Goal: Navigation & Orientation: Find specific page/section

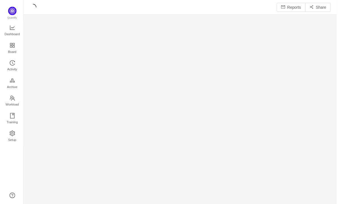
scroll to position [206, 316]
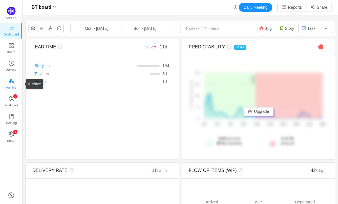
click at [9, 84] on span "Archive" at bounding box center [11, 87] width 10 height 11
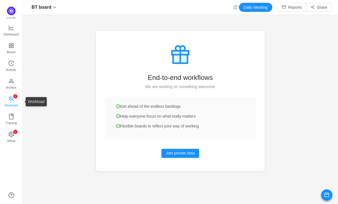
click at [10, 100] on span "Workload" at bounding box center [11, 105] width 13 height 11
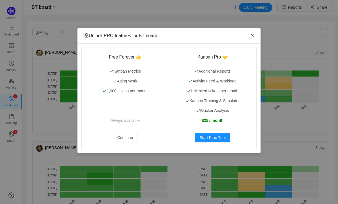
click at [255, 36] on icon "icon: close" at bounding box center [253, 36] width 5 height 5
click at [255, 37] on icon "icon: close" at bounding box center [253, 36] width 5 height 5
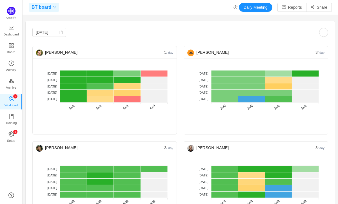
click at [52, 6] on span at bounding box center [53, 7] width 5 height 3
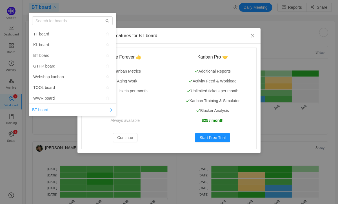
click at [50, 110] on link "BT board" at bounding box center [72, 110] width 81 height 6
